Goal: Information Seeking & Learning: Learn about a topic

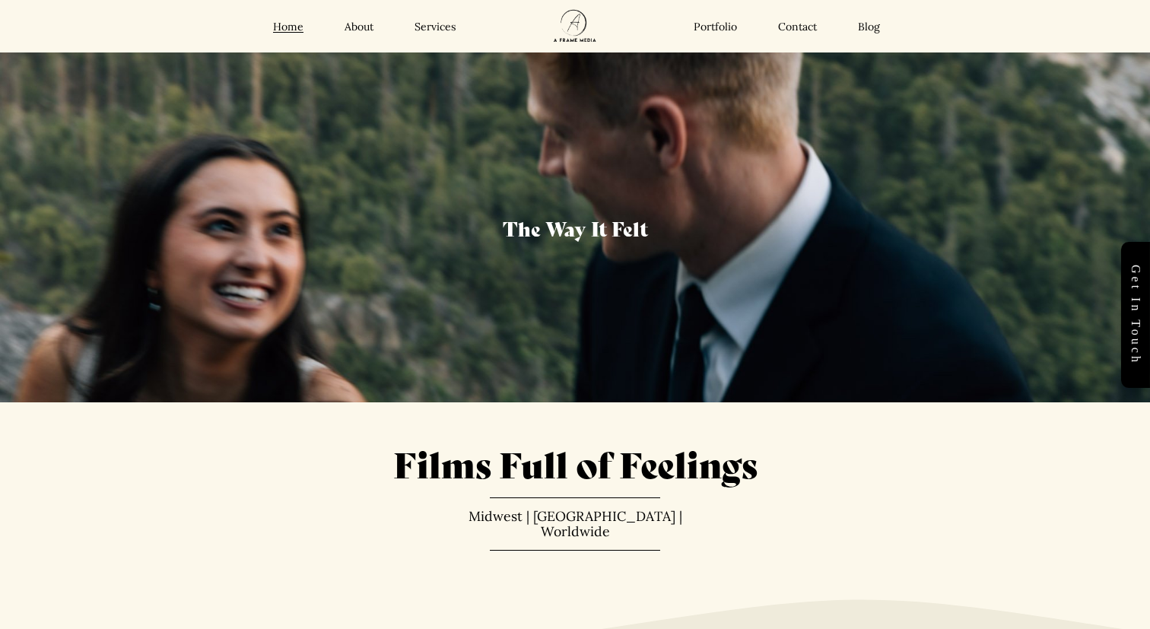
click at [433, 28] on link "Services" at bounding box center [435, 27] width 42 height 14
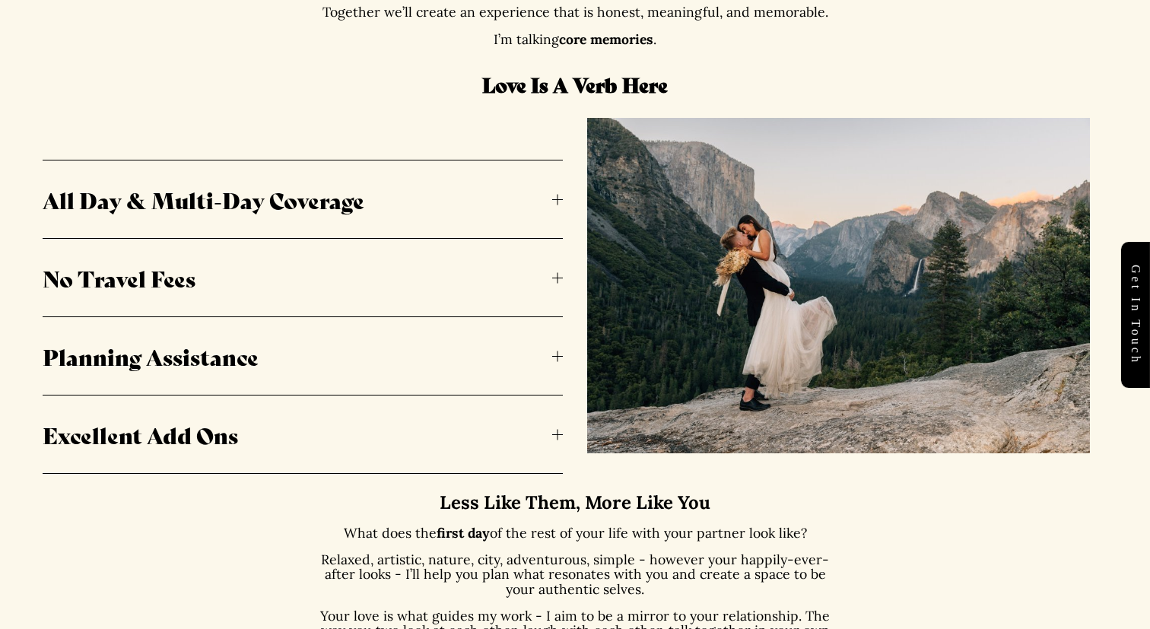
scroll to position [806, 0]
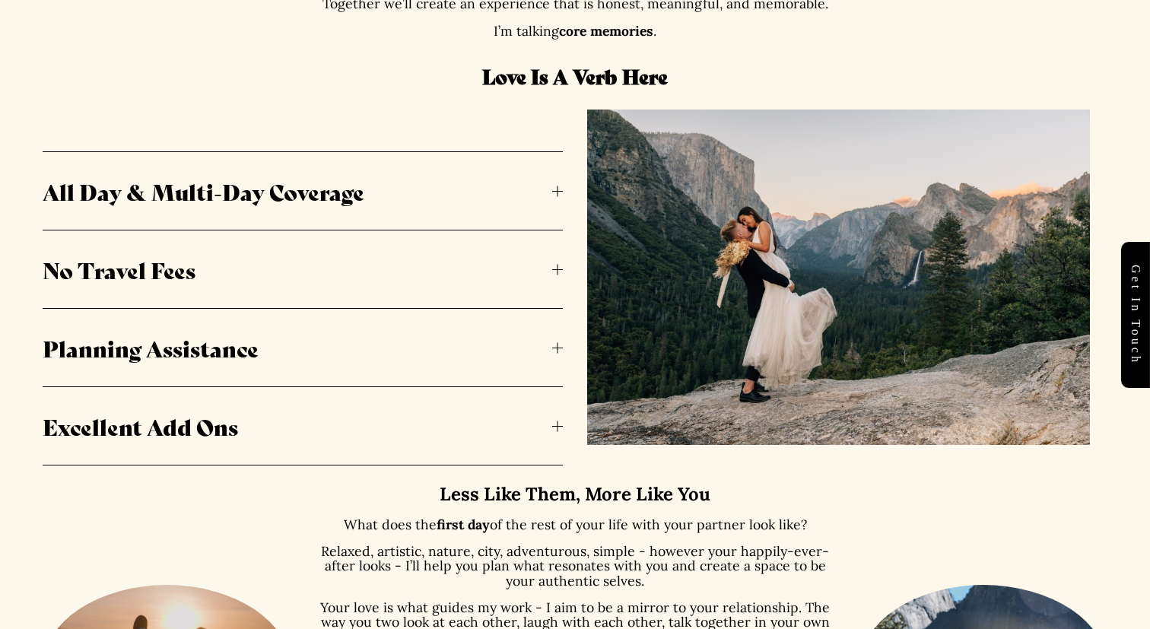
click at [392, 196] on span "All Day & Multi-Day Coverage" at bounding box center [298, 191] width 510 height 32
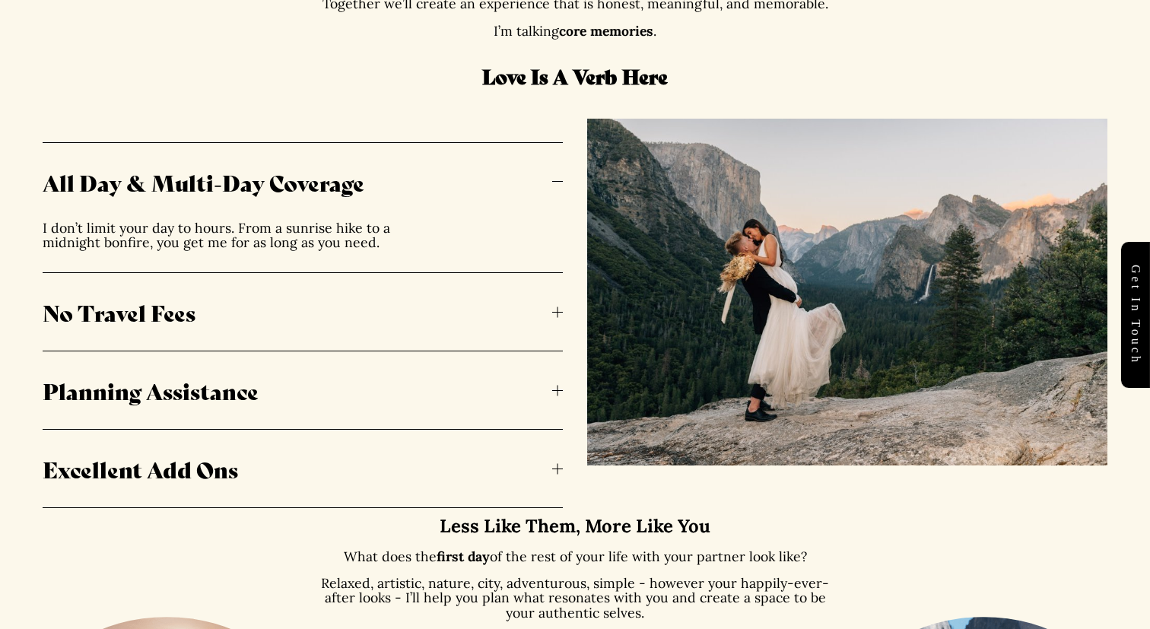
click at [392, 196] on span "All Day & Multi-Day Coverage" at bounding box center [298, 182] width 510 height 32
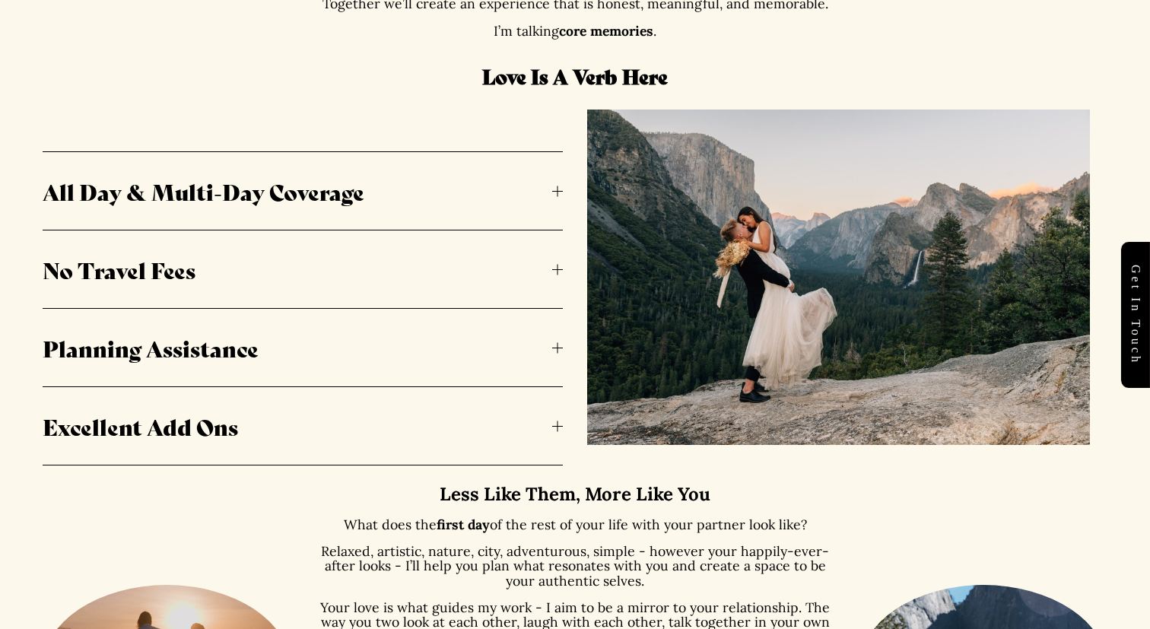
click at [361, 260] on span "No Travel Fees" at bounding box center [298, 269] width 510 height 32
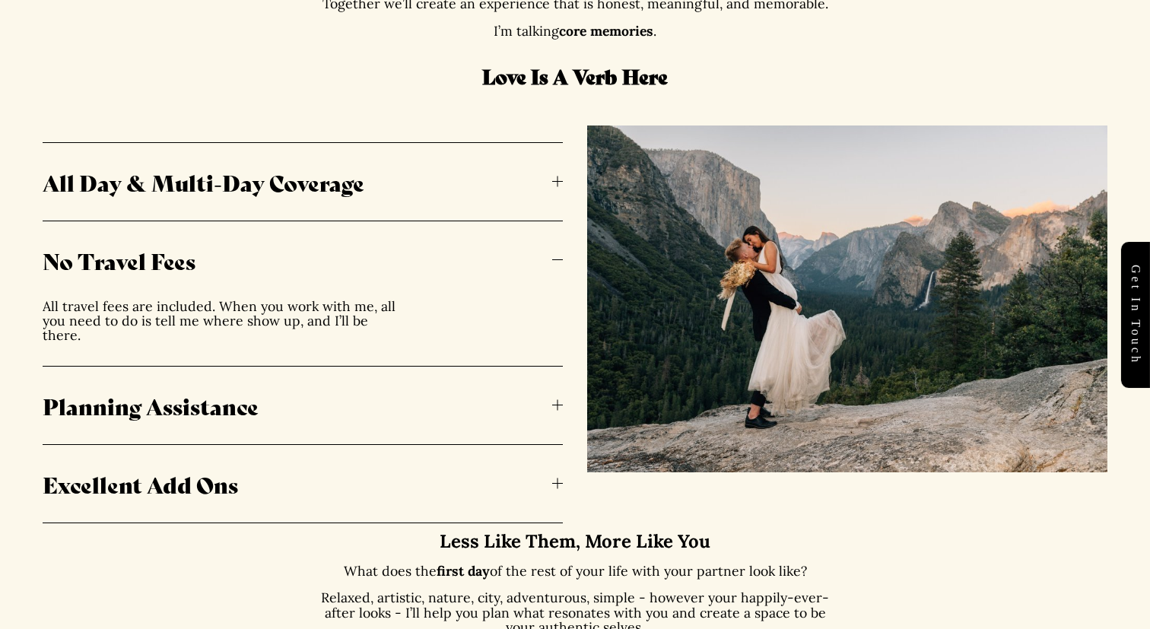
click at [361, 260] on span "No Travel Fees" at bounding box center [298, 260] width 510 height 32
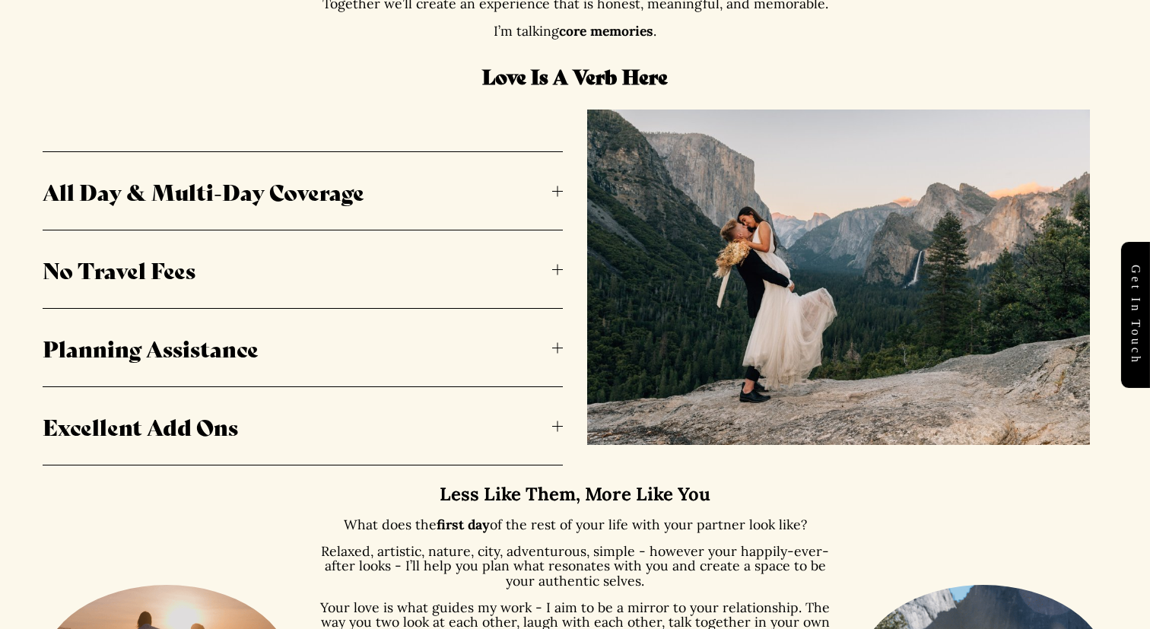
click at [341, 348] on span "Planning Assistance" at bounding box center [298, 348] width 510 height 32
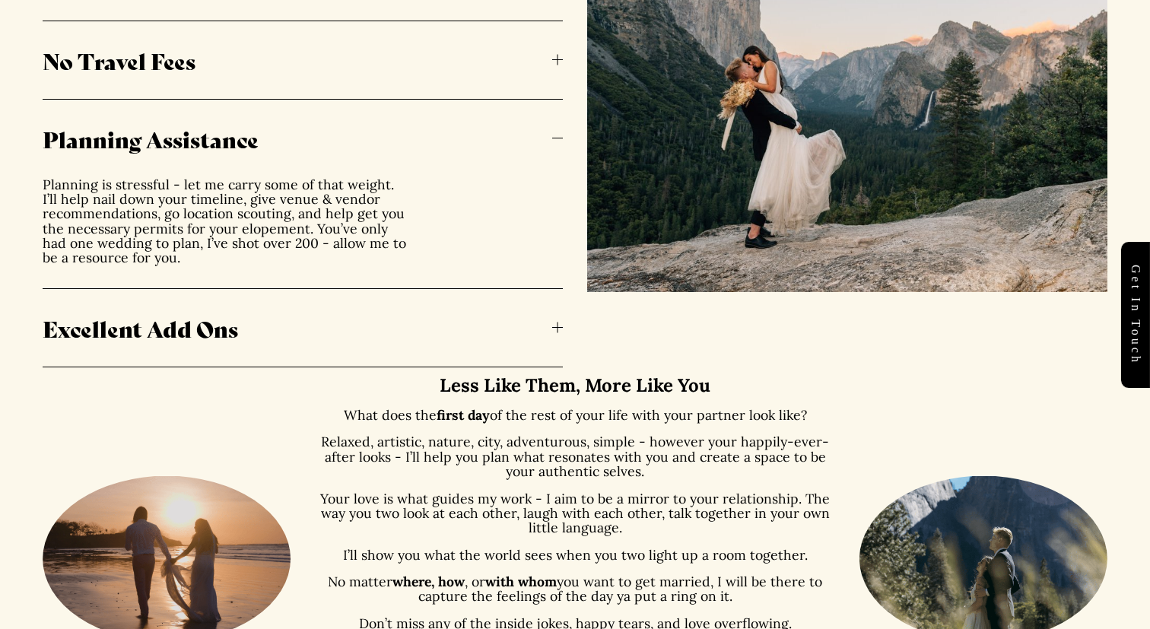
scroll to position [1036, 0]
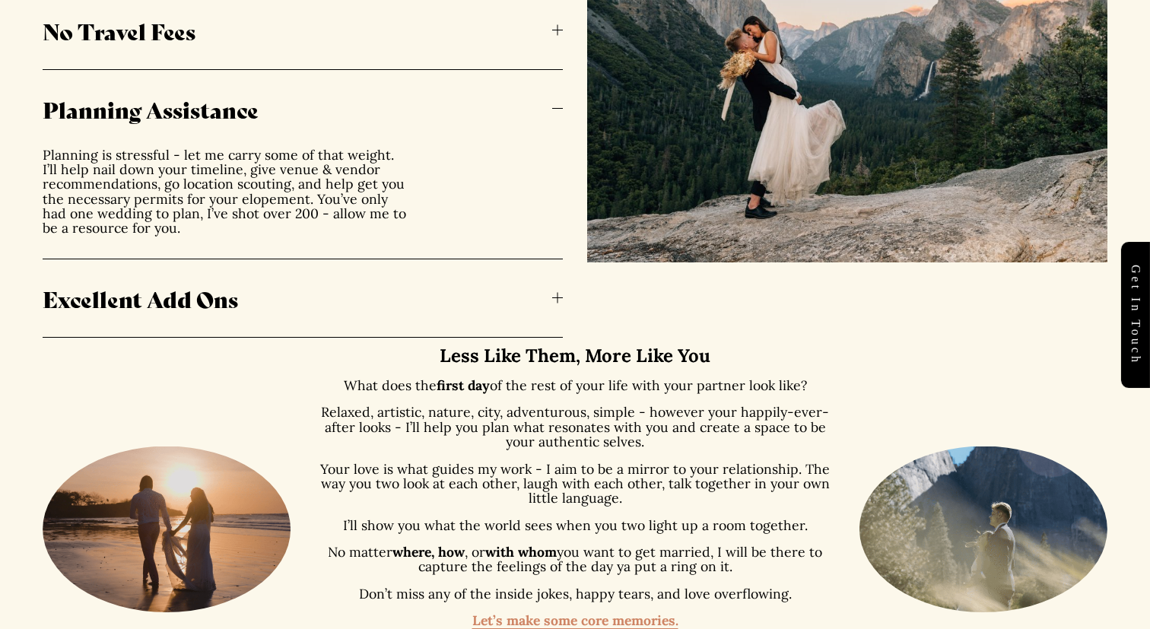
click at [298, 107] on span "Planning Assistance" at bounding box center [298, 109] width 510 height 32
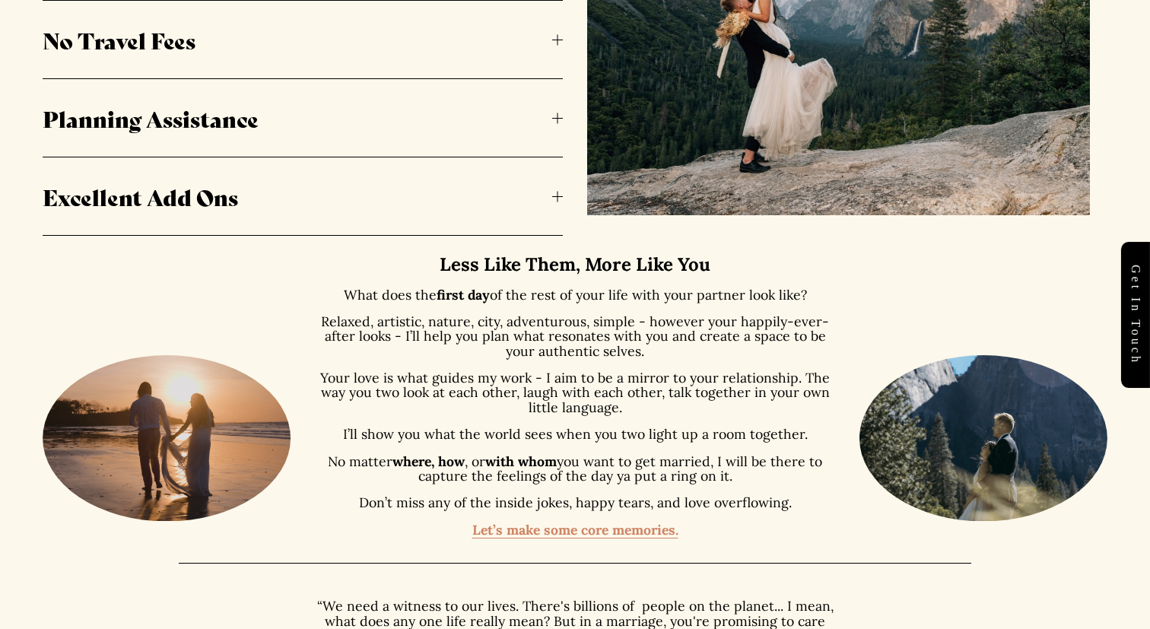
click at [288, 186] on span "Excellent Add Ons" at bounding box center [298, 196] width 510 height 32
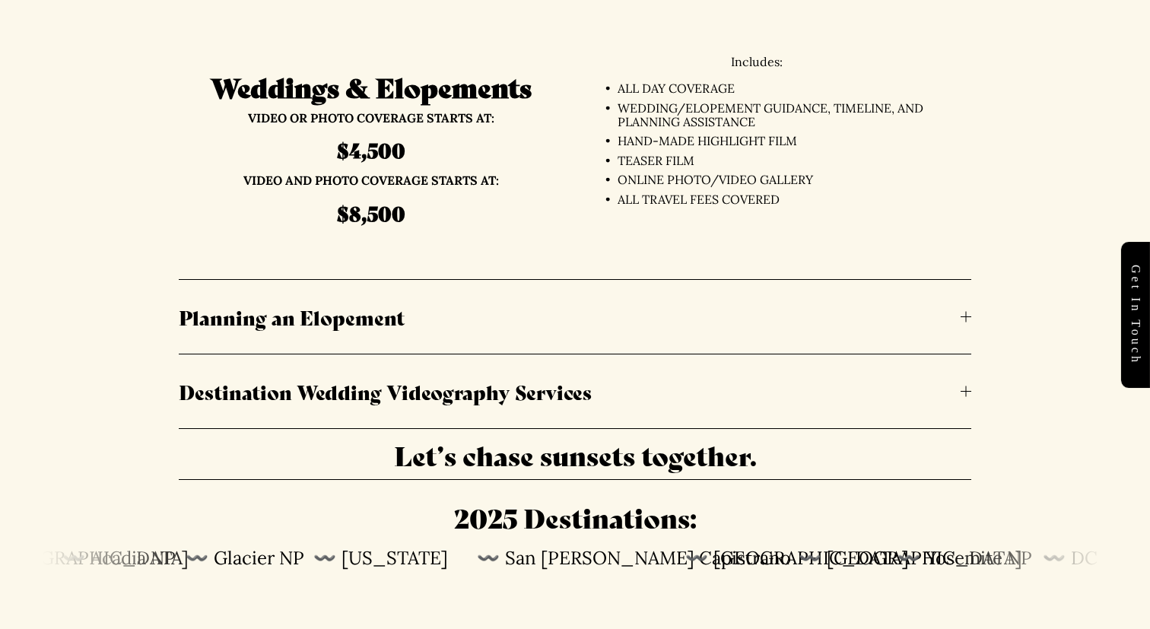
scroll to position [3690, 0]
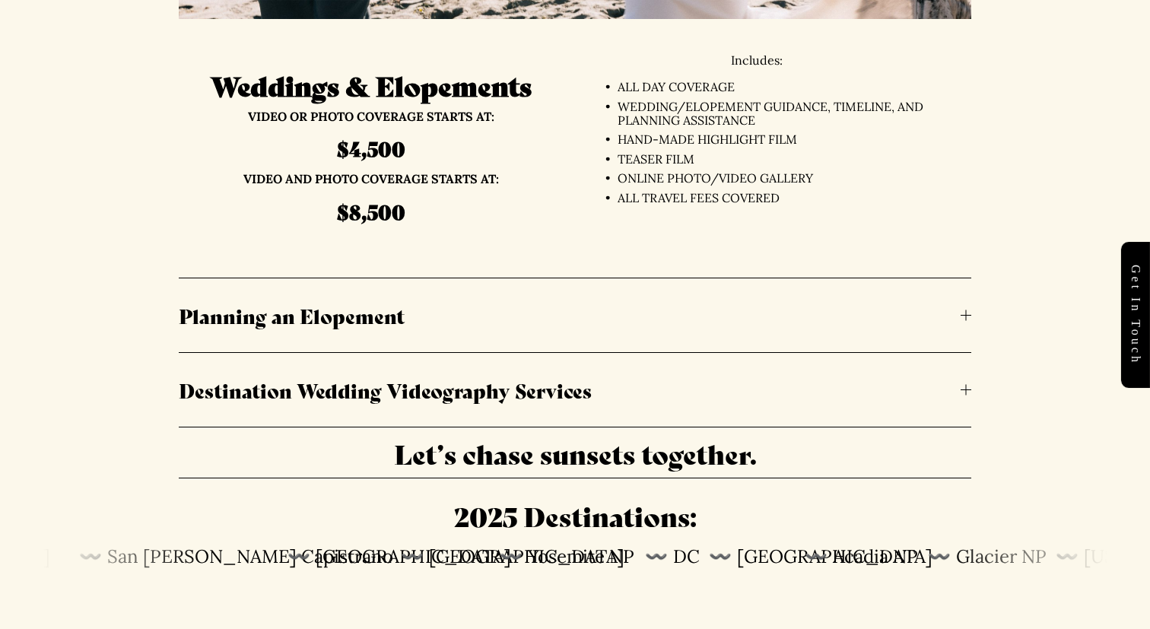
click at [606, 376] on span "Destination Wedding Videography Services" at bounding box center [570, 390] width 782 height 28
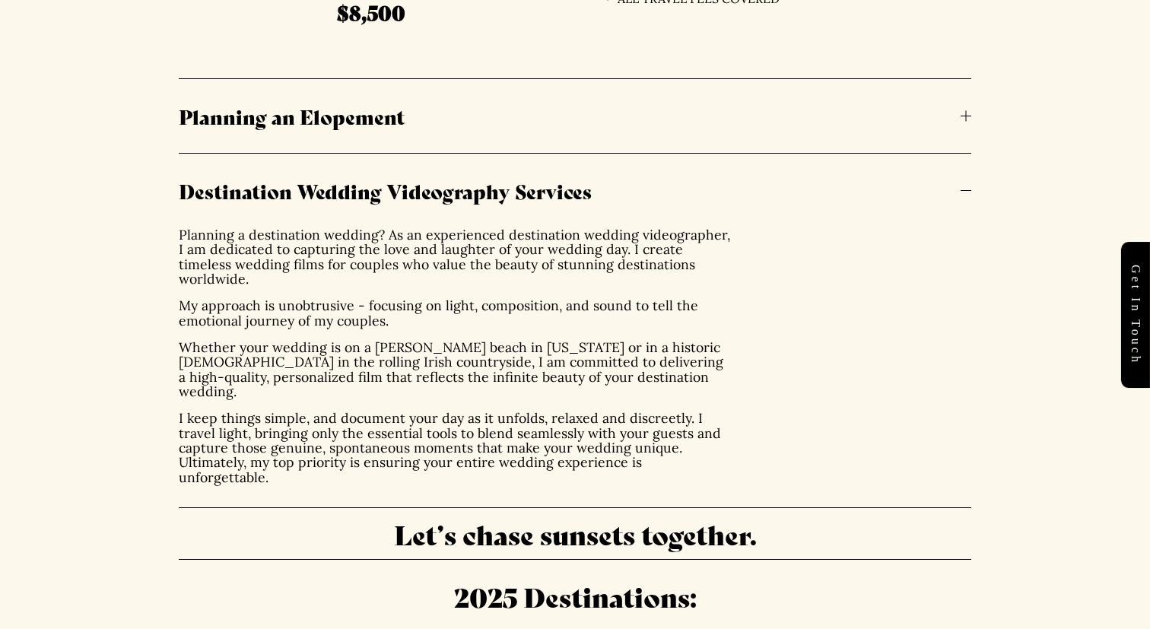
scroll to position [3890, 0]
